Goal: Information Seeking & Learning: Learn about a topic

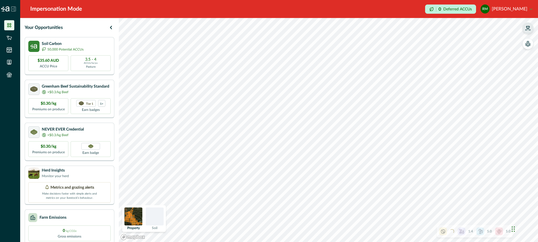
click at [527, 29] on icon "button" at bounding box center [528, 28] width 6 height 6
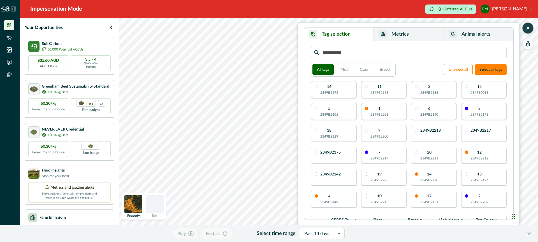
click at [418, 36] on button "Metrics" at bounding box center [409, 34] width 70 height 14
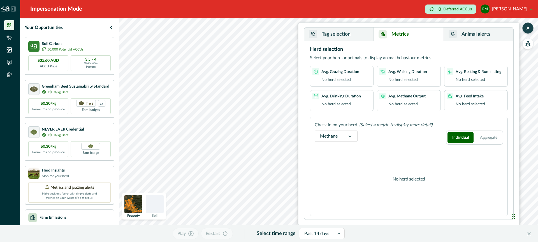
click at [366, 38] on button "Tag selection" at bounding box center [339, 34] width 70 height 14
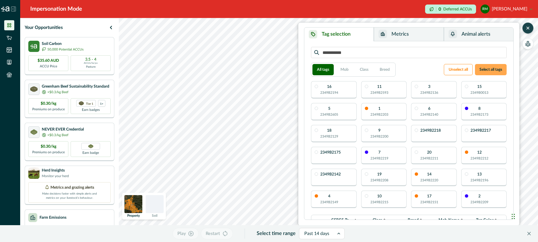
click at [484, 66] on button "Select all tags" at bounding box center [491, 69] width 32 height 11
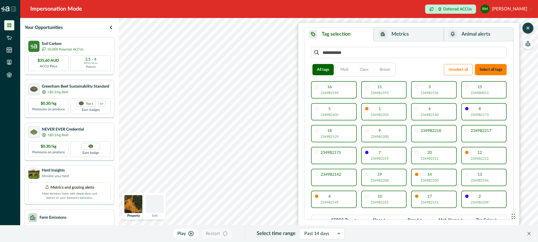
click at [422, 32] on button "Metrics" at bounding box center [409, 34] width 70 height 14
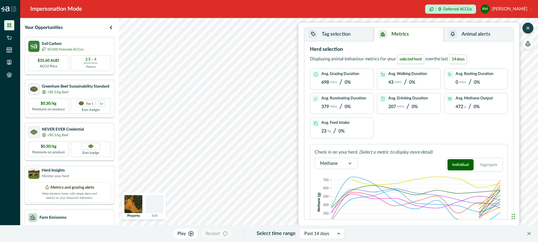
click at [117, 123] on div "Your Opportunities Soil Carbon 50,000 Potential ACCUs $35.60 AUD ACCU Price 3.5…" at bounding box center [279, 130] width 518 height 224
click at [184, 232] on p "Play" at bounding box center [181, 233] width 8 height 7
click at [192, 236] on button "Pause" at bounding box center [186, 233] width 30 height 11
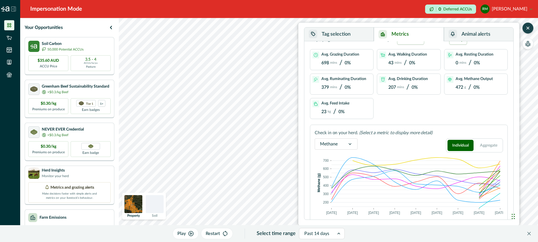
scroll to position [24, 0]
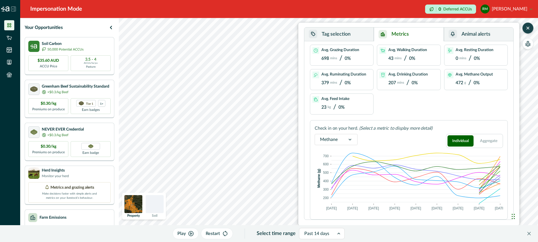
click at [350, 138] on icon at bounding box center [350, 140] width 6 height 6
click at [336, 167] on div "Feed intake" at bounding box center [336, 168] width 42 height 10
click at [530, 45] on icon "button" at bounding box center [528, 44] width 5 height 3
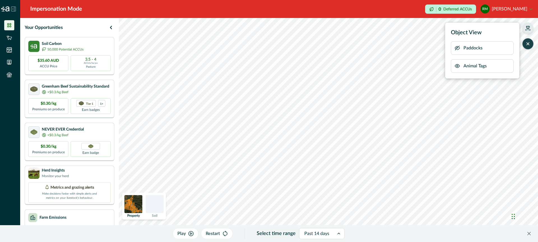
click at [455, 47] on icon "button" at bounding box center [458, 48] width 6 height 6
click at [457, 48] on icon "button" at bounding box center [458, 48] width 6 height 6
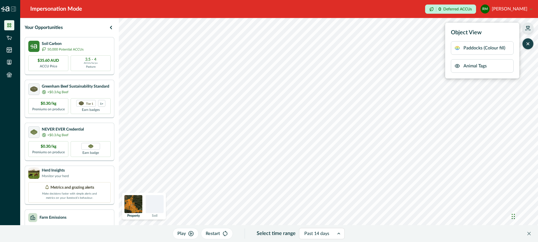
click at [528, 41] on icon "button" at bounding box center [528, 44] width 6 height 6
click at [528, 28] on icon "button" at bounding box center [528, 28] width 6 height 6
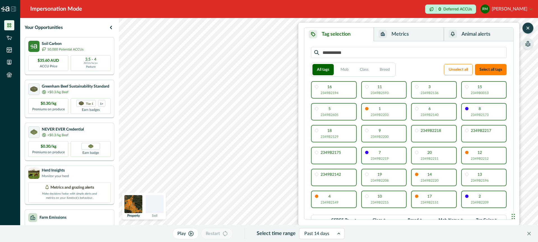
click at [415, 36] on button "Metrics" at bounding box center [409, 34] width 70 height 14
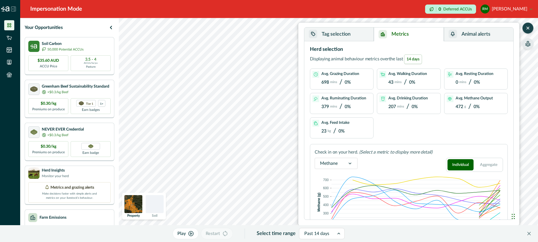
click at [186, 233] on p "Play" at bounding box center [181, 233] width 8 height 7
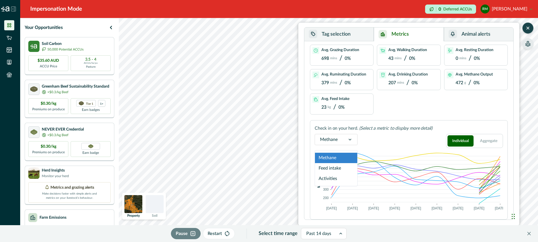
click at [351, 138] on icon at bounding box center [350, 140] width 6 height 6
click at [338, 177] on div "Activities" at bounding box center [336, 178] width 42 height 10
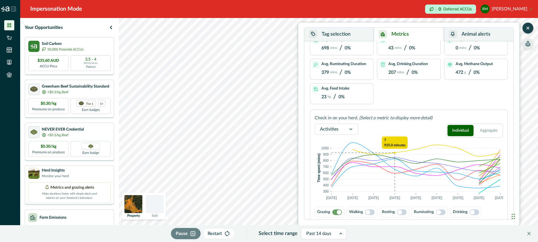
scroll to position [37, 0]
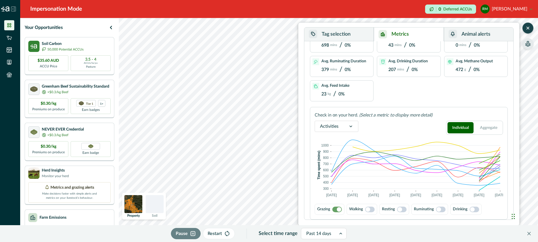
click at [373, 208] on span at bounding box center [370, 209] width 10 height 6
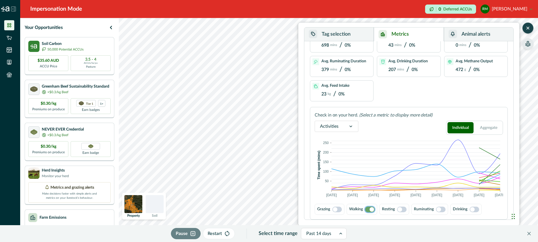
click at [340, 208] on span at bounding box center [337, 209] width 10 height 6
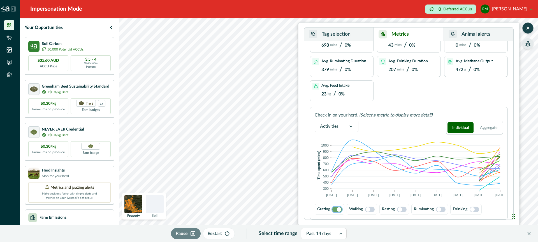
click at [371, 208] on span at bounding box center [370, 209] width 10 height 6
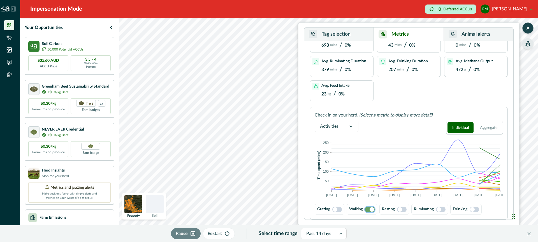
click at [340, 208] on span at bounding box center [337, 209] width 10 height 6
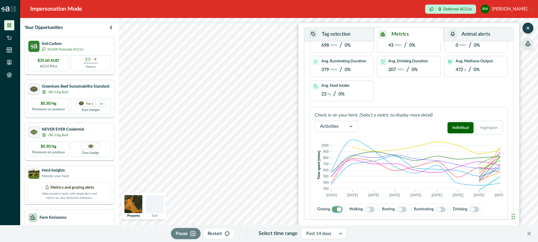
click at [372, 210] on span at bounding box center [370, 209] width 10 height 6
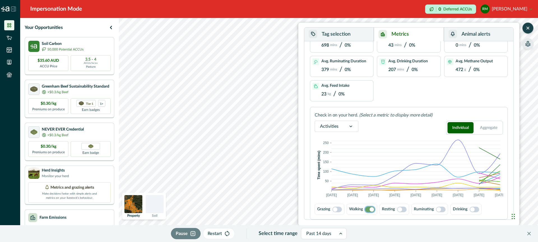
click at [404, 209] on span at bounding box center [402, 209] width 10 height 6
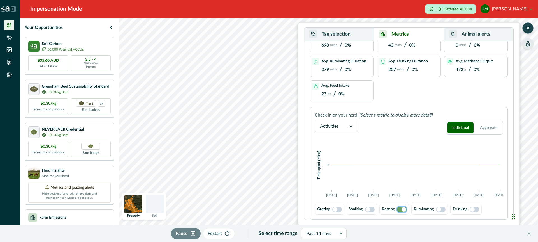
click at [444, 208] on span at bounding box center [441, 209] width 10 height 6
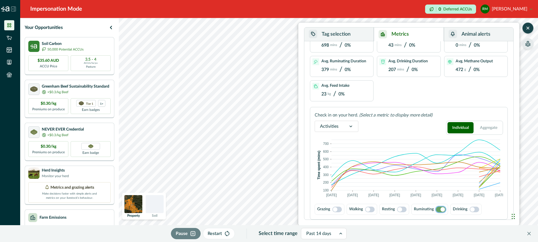
click at [477, 208] on span at bounding box center [475, 209] width 10 height 6
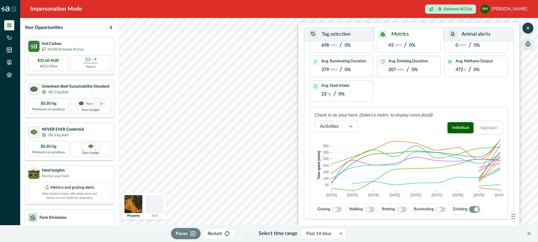
click at [340, 208] on span at bounding box center [337, 209] width 10 height 6
